Goal: Transaction & Acquisition: Purchase product/service

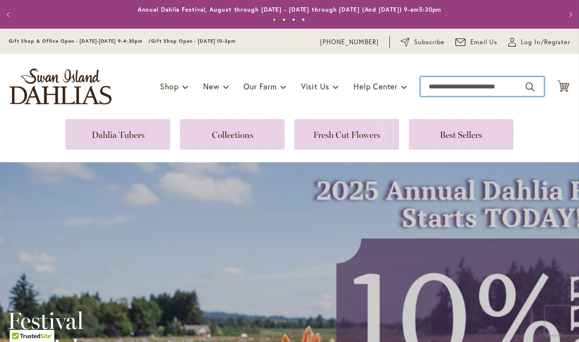
click at [454, 93] on input "Search" at bounding box center [483, 86] width 124 height 19
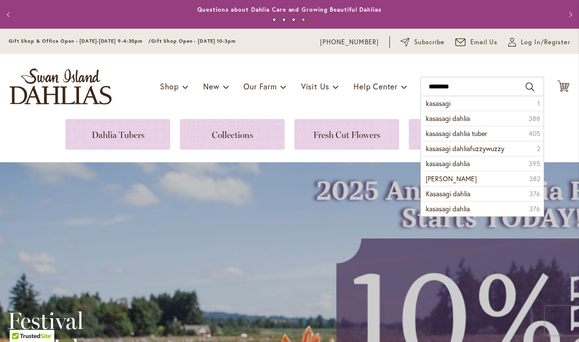
click at [494, 122] on li "kasasagi dahlia 388" at bounding box center [482, 118] width 123 height 15
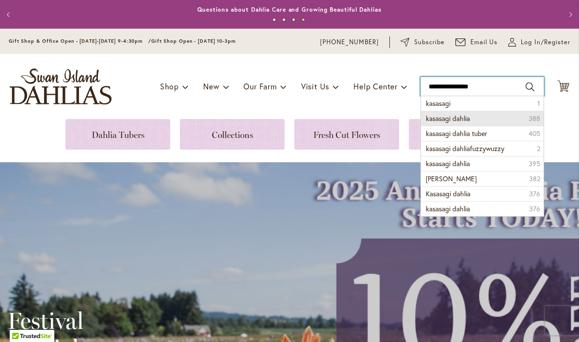
type input "**********"
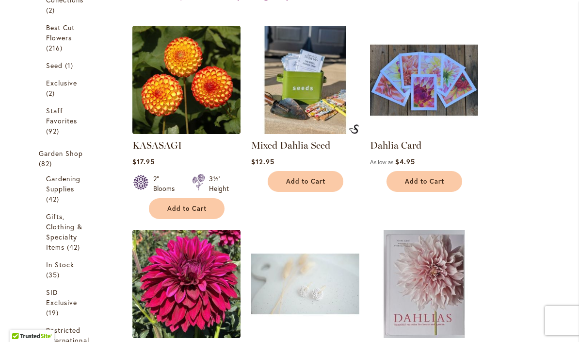
scroll to position [285, 0]
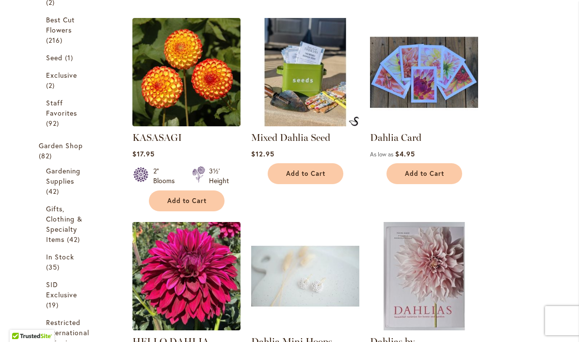
click at [197, 90] on img at bounding box center [186, 72] width 108 height 108
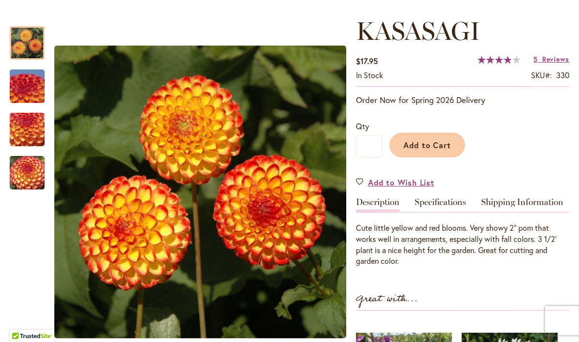
scroll to position [127, 0]
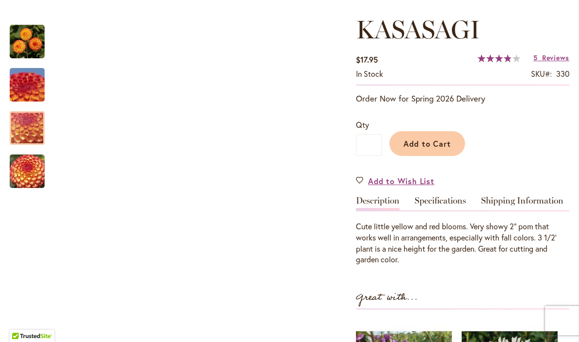
click at [23, 133] on img "KASASAGI" at bounding box center [27, 128] width 70 height 52
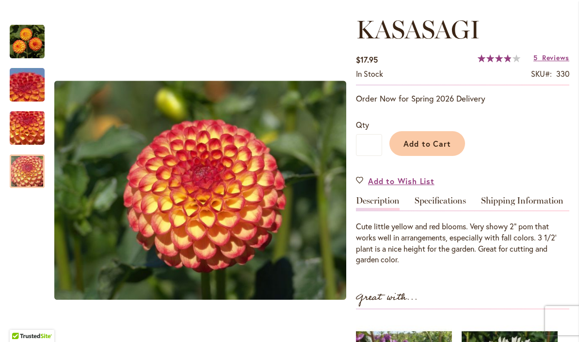
click at [31, 174] on img "KASASAGI" at bounding box center [27, 171] width 70 height 52
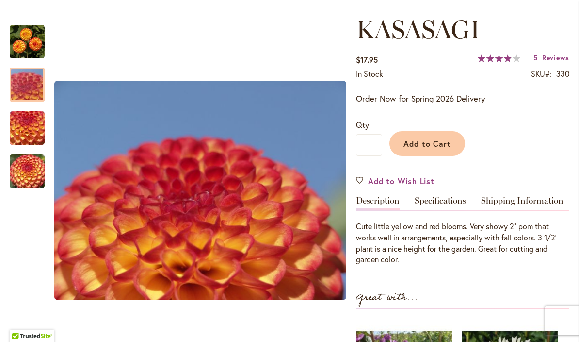
click at [34, 85] on img "KASASAGI" at bounding box center [27, 85] width 70 height 52
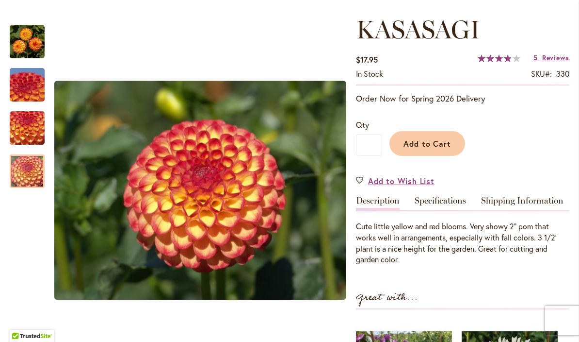
click at [27, 174] on img "KASASAGI" at bounding box center [27, 171] width 70 height 52
